Goal: Information Seeking & Learning: Check status

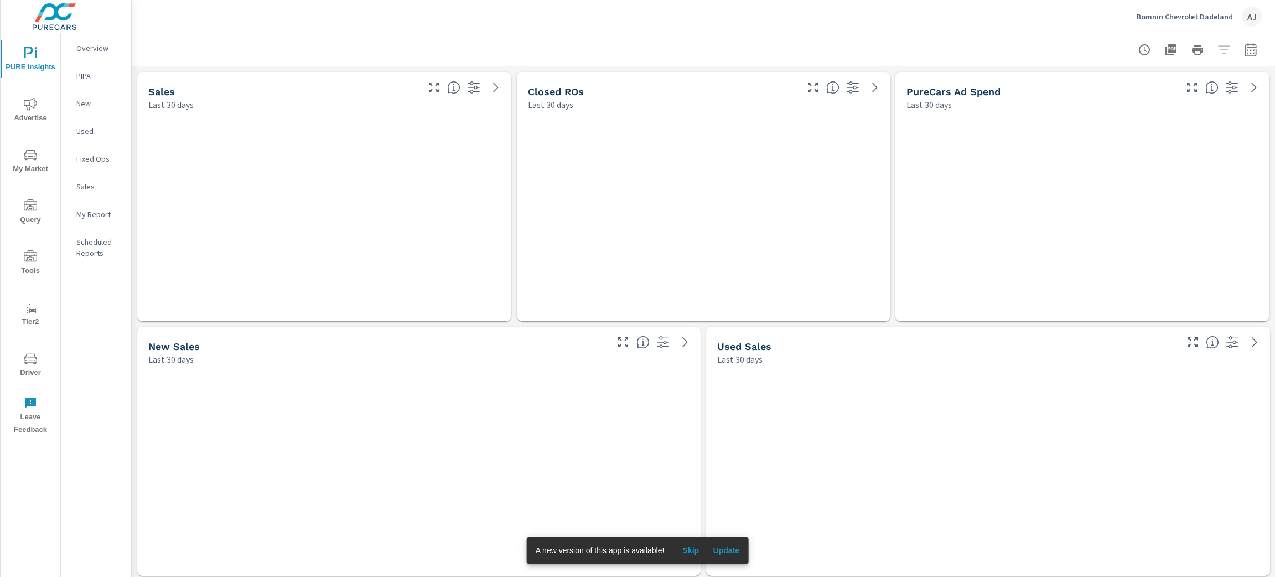
scroll to position [6014, 1157]
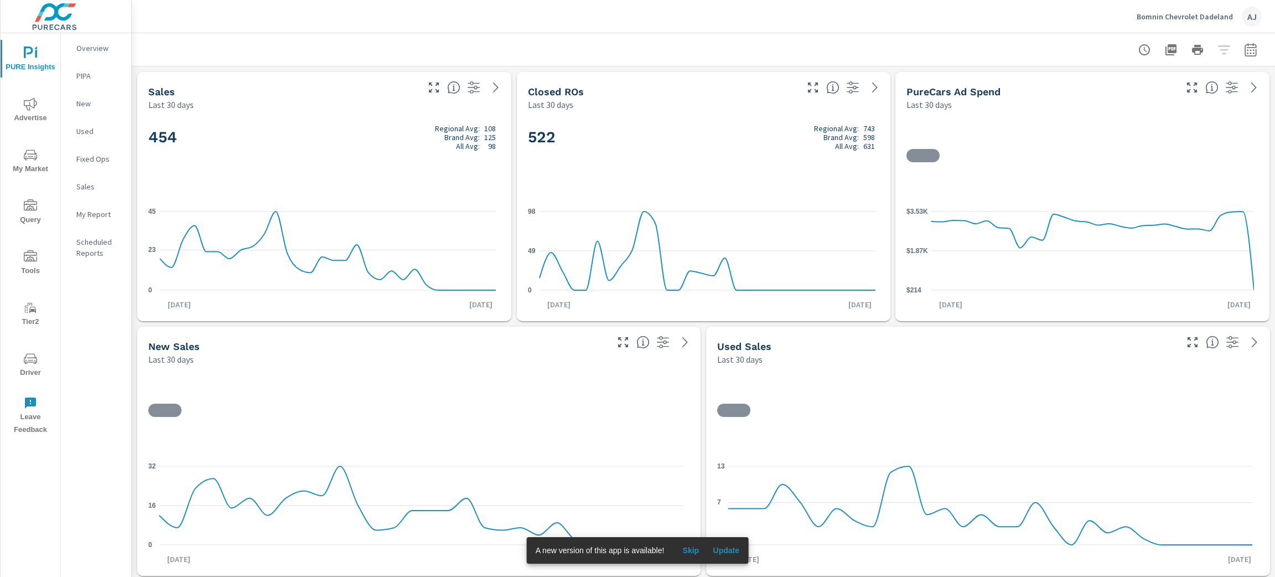
click at [31, 116] on span "Advertise" at bounding box center [30, 110] width 53 height 27
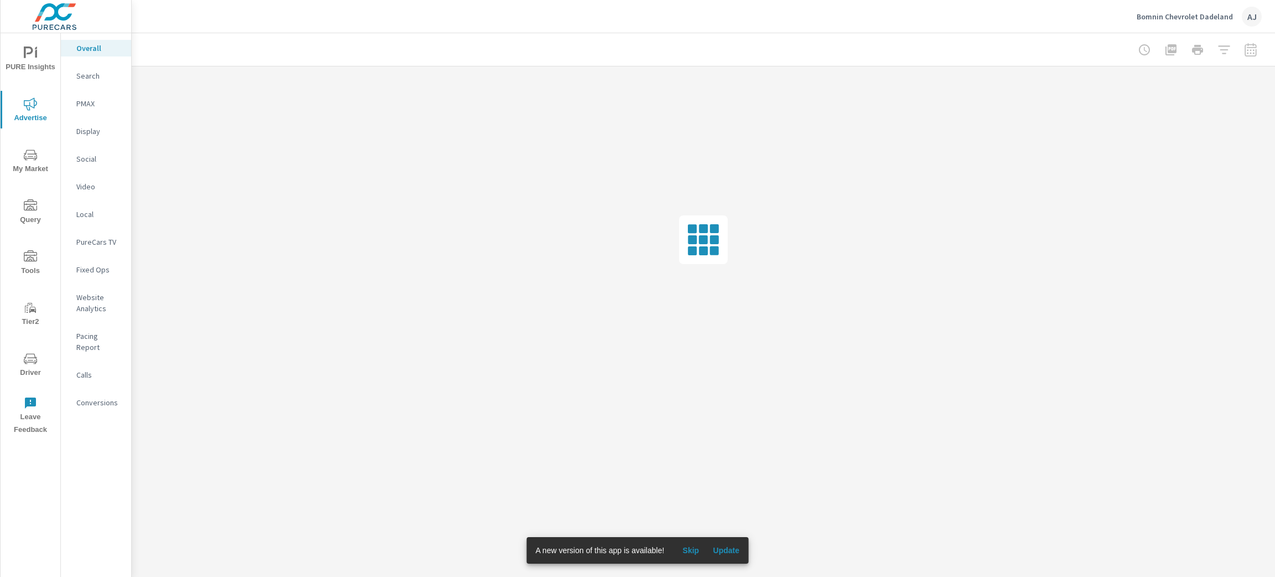
click at [1225, 15] on p "Bomnin Chevrolet Dadeland" at bounding box center [1185, 17] width 96 height 10
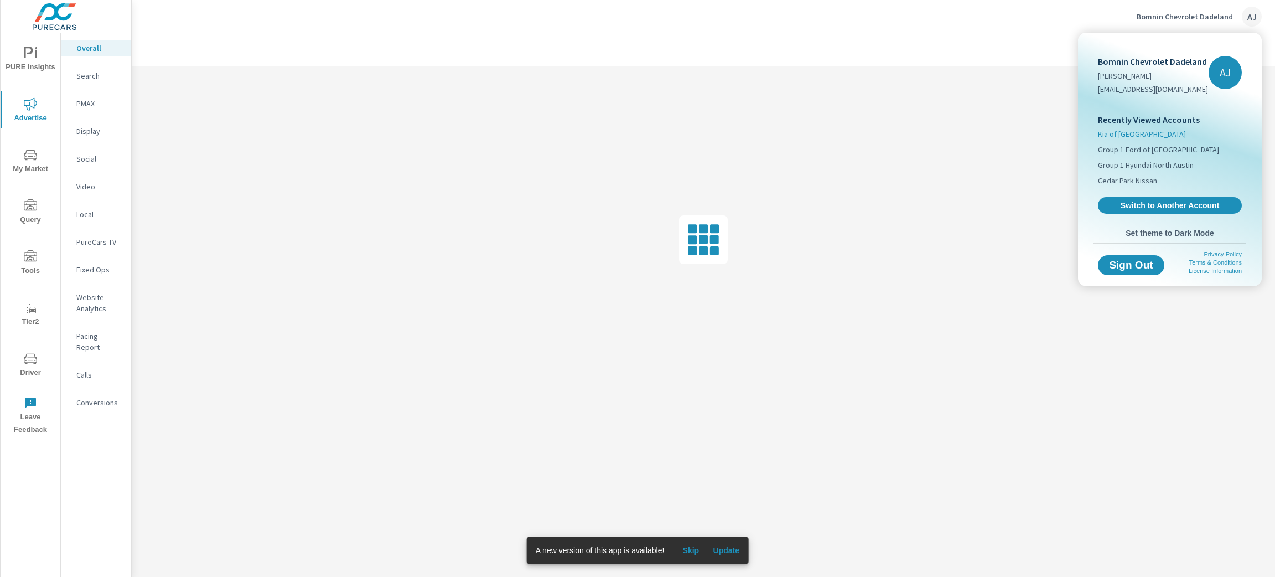
click at [1138, 135] on span "Kia of [GEOGRAPHIC_DATA]" at bounding box center [1142, 133] width 88 height 11
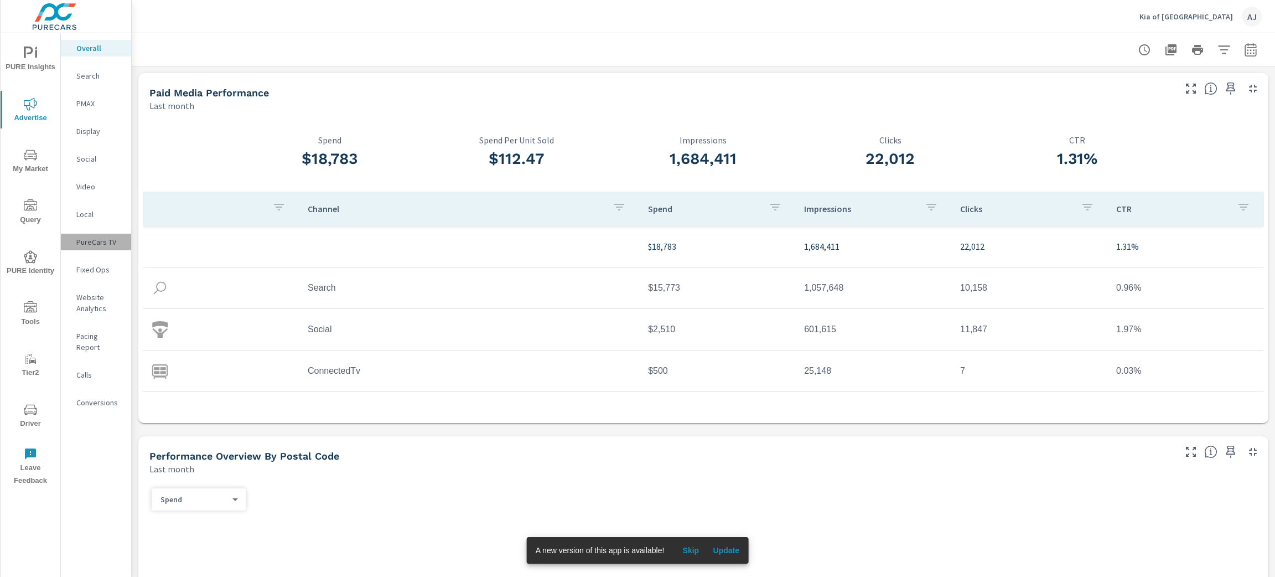
click at [96, 238] on p "PureCars TV" at bounding box center [99, 241] width 46 height 11
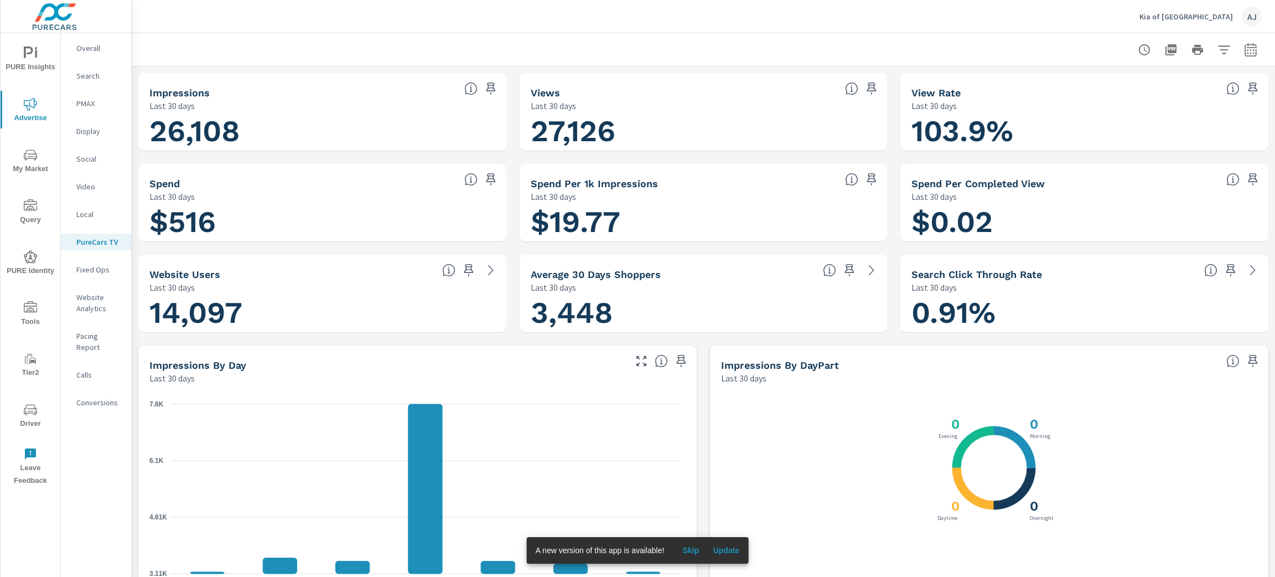
click at [1066, 12] on div "Kia of [GEOGRAPHIC_DATA][PERSON_NAME]" at bounding box center [703, 16] width 1117 height 33
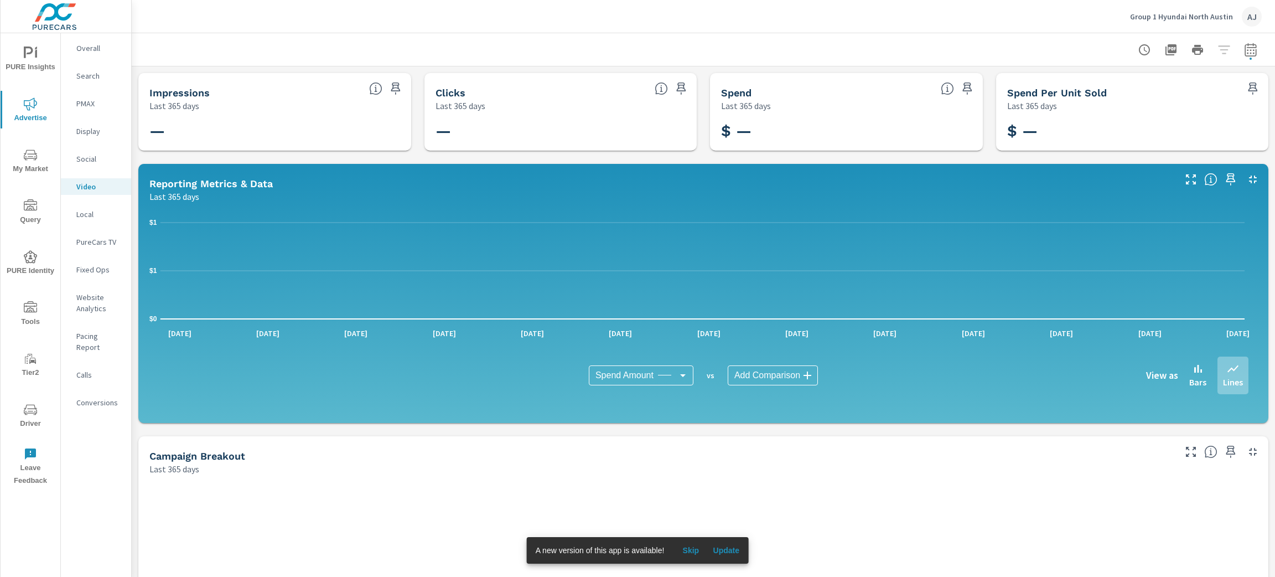
click at [94, 237] on p "PureCars TV" at bounding box center [99, 241] width 46 height 11
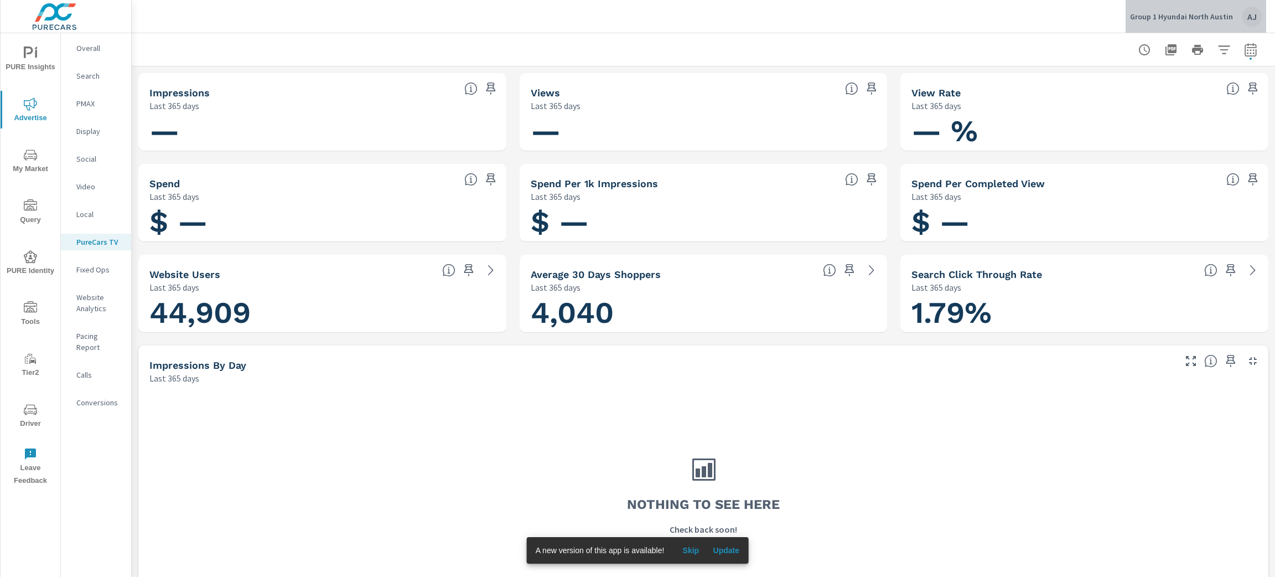
click at [1217, 16] on p "Group 1 Hyundai North Austin" at bounding box center [1181, 17] width 103 height 10
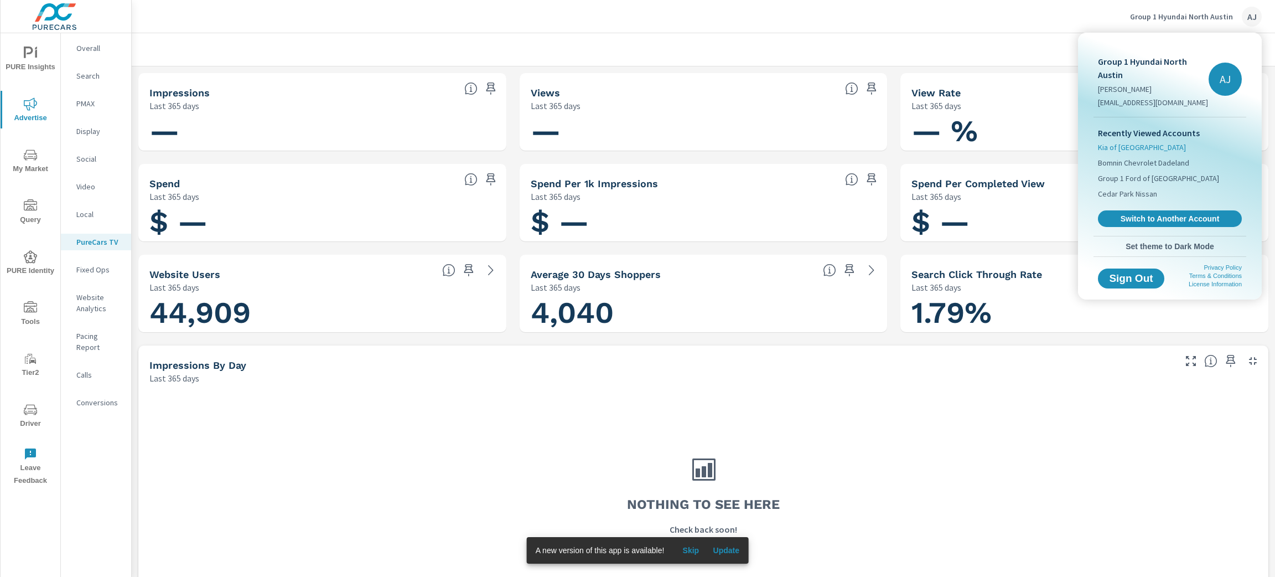
click at [1139, 149] on span "Kia of [GEOGRAPHIC_DATA]" at bounding box center [1142, 147] width 88 height 11
